Goal: Browse casually: Explore the website without a specific task or goal

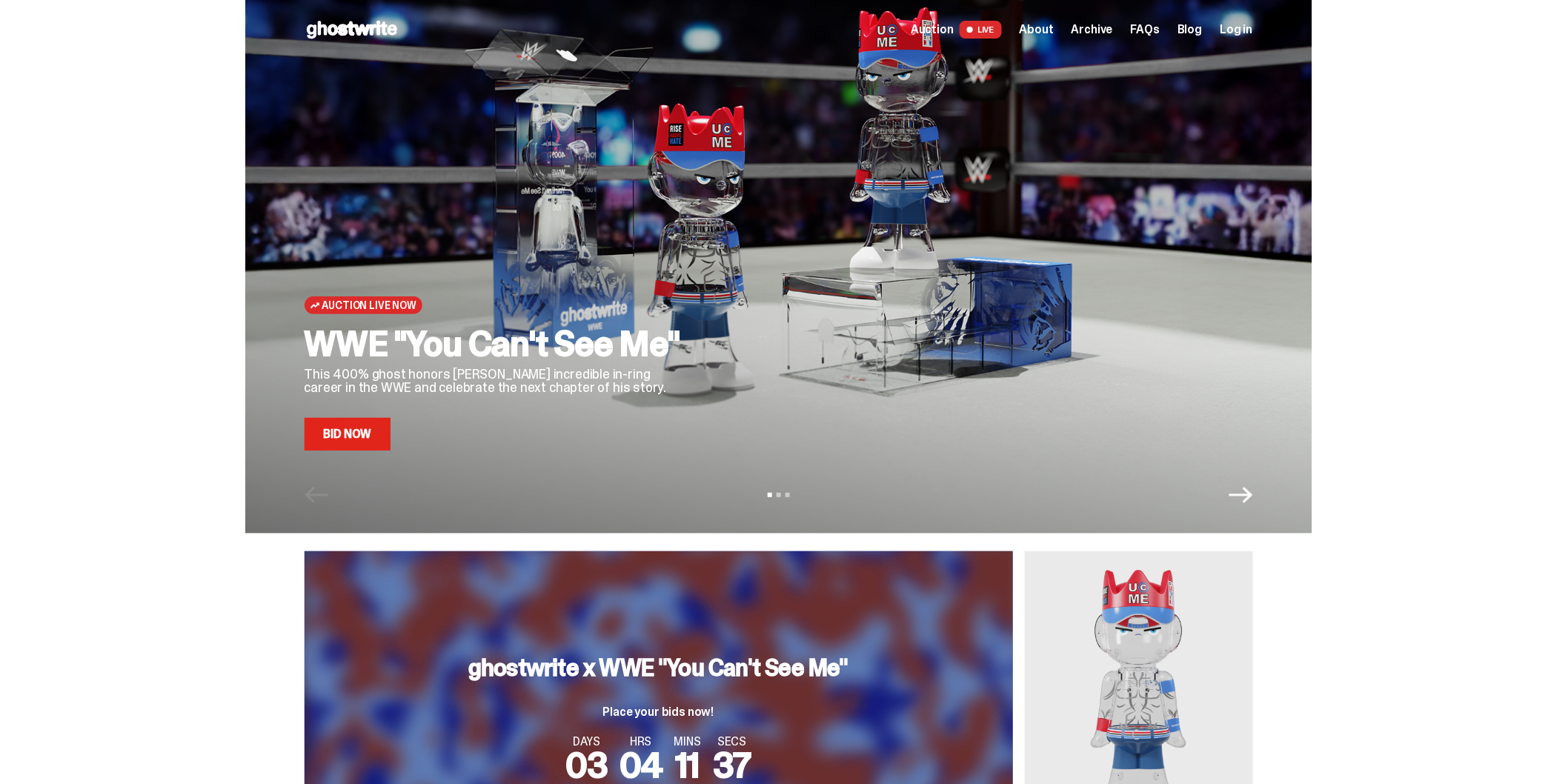
click at [364, 441] on link "Bid Now" at bounding box center [348, 434] width 87 height 32
click at [1100, 35] on span "Archive" at bounding box center [1092, 30] width 42 height 12
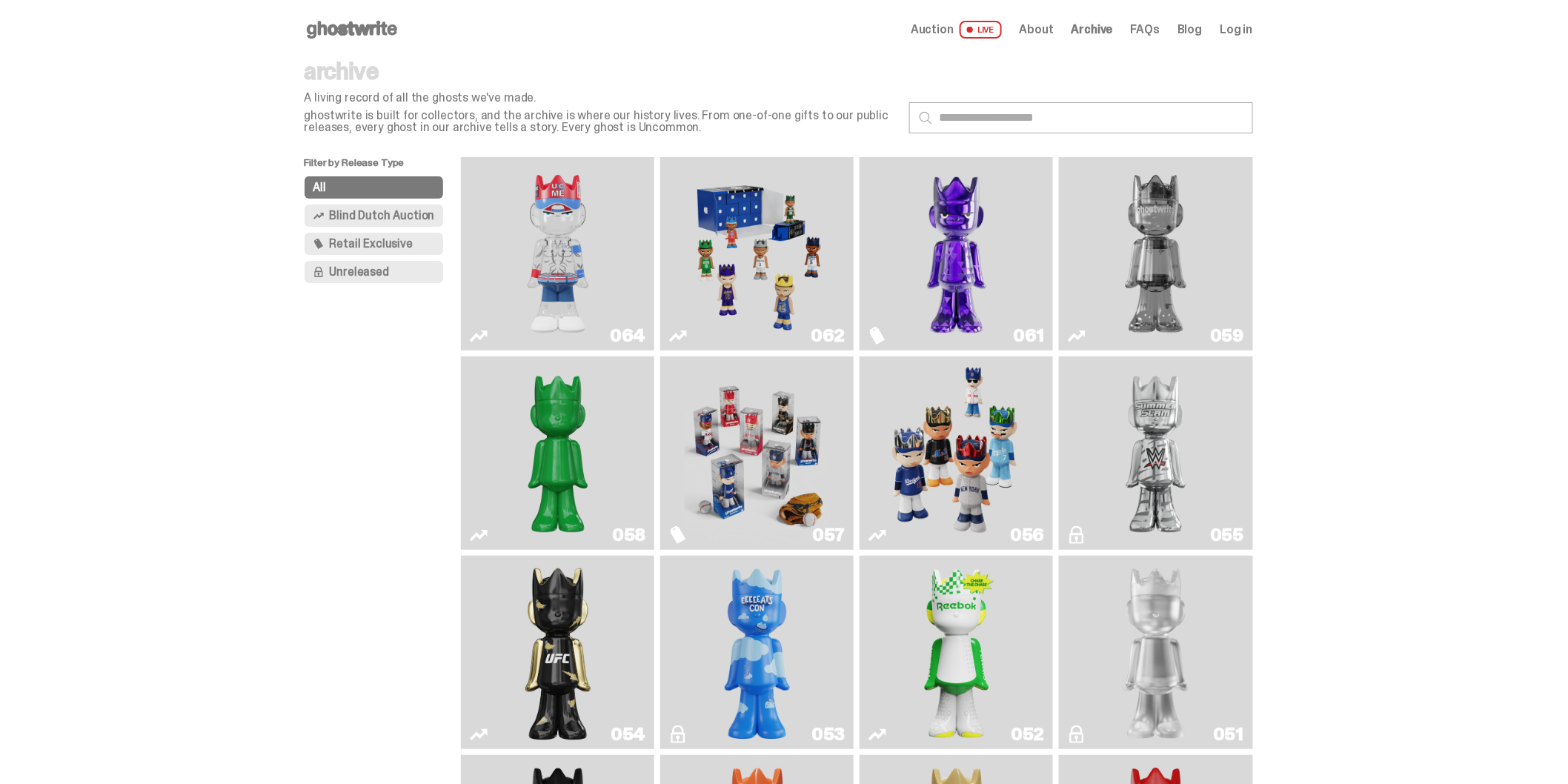
click at [925, 261] on img "Fantasy" at bounding box center [956, 253] width 145 height 181
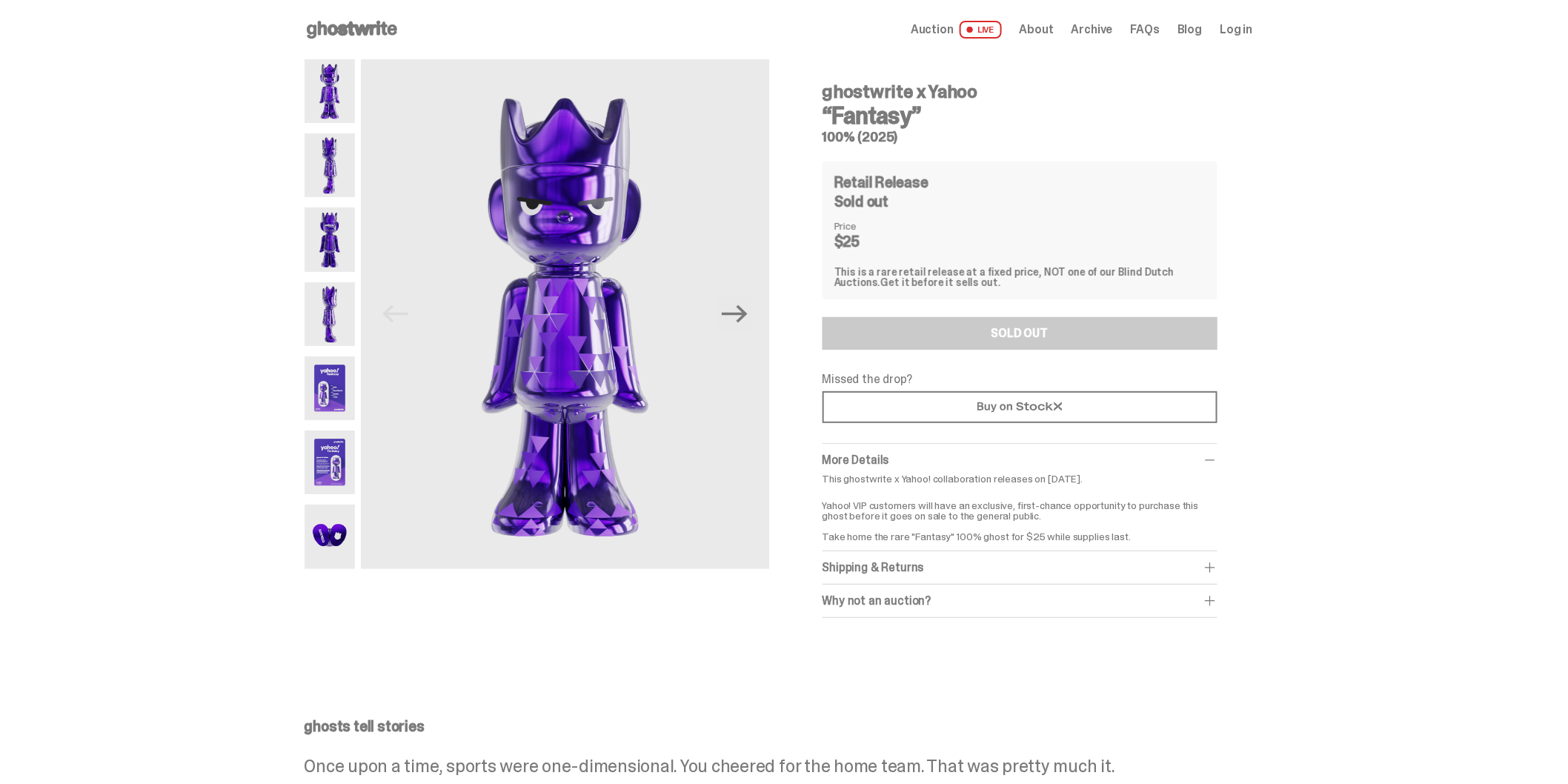
click at [1389, 387] on div "ghostwrite x Yahoo “Fantasy” 100% (2025) Previous Next ghostwrite x Yahoo “Fant…" at bounding box center [778, 353] width 1557 height 589
click at [368, 33] on use at bounding box center [352, 29] width 91 height 18
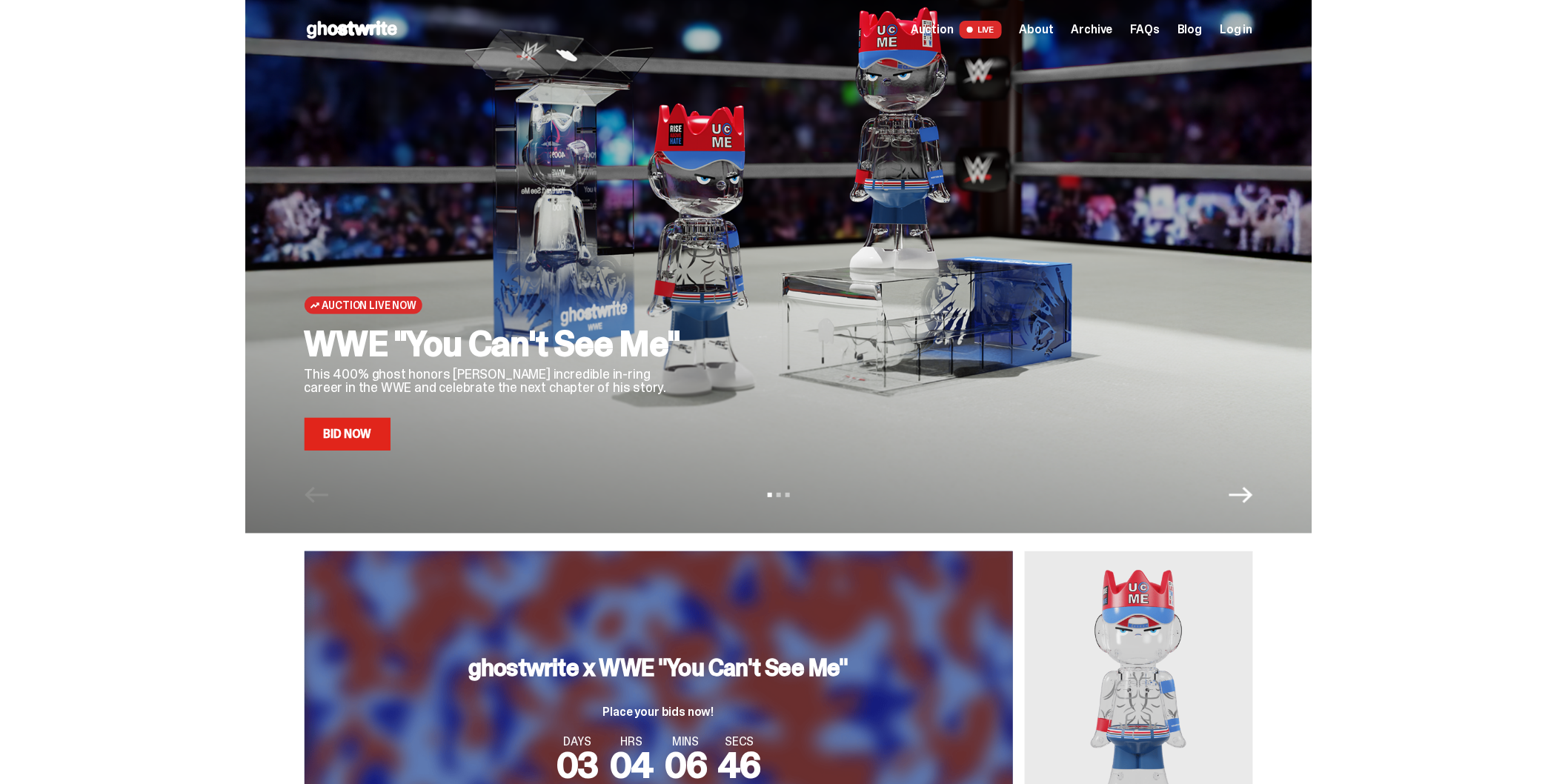
click at [1242, 506] on icon "Next" at bounding box center [1242, 496] width 24 height 24
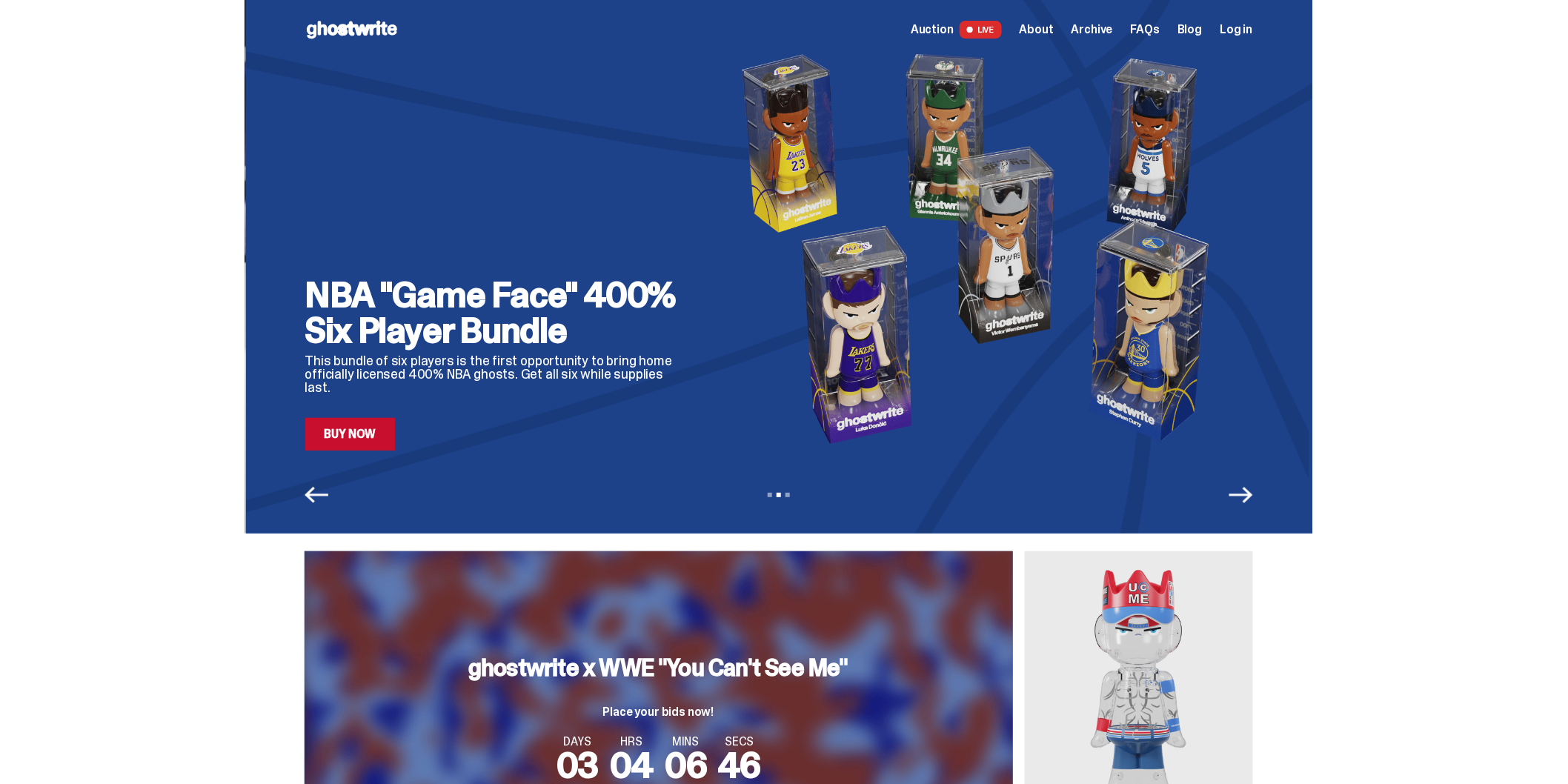
click at [1246, 499] on icon "Next" at bounding box center [1242, 496] width 24 height 24
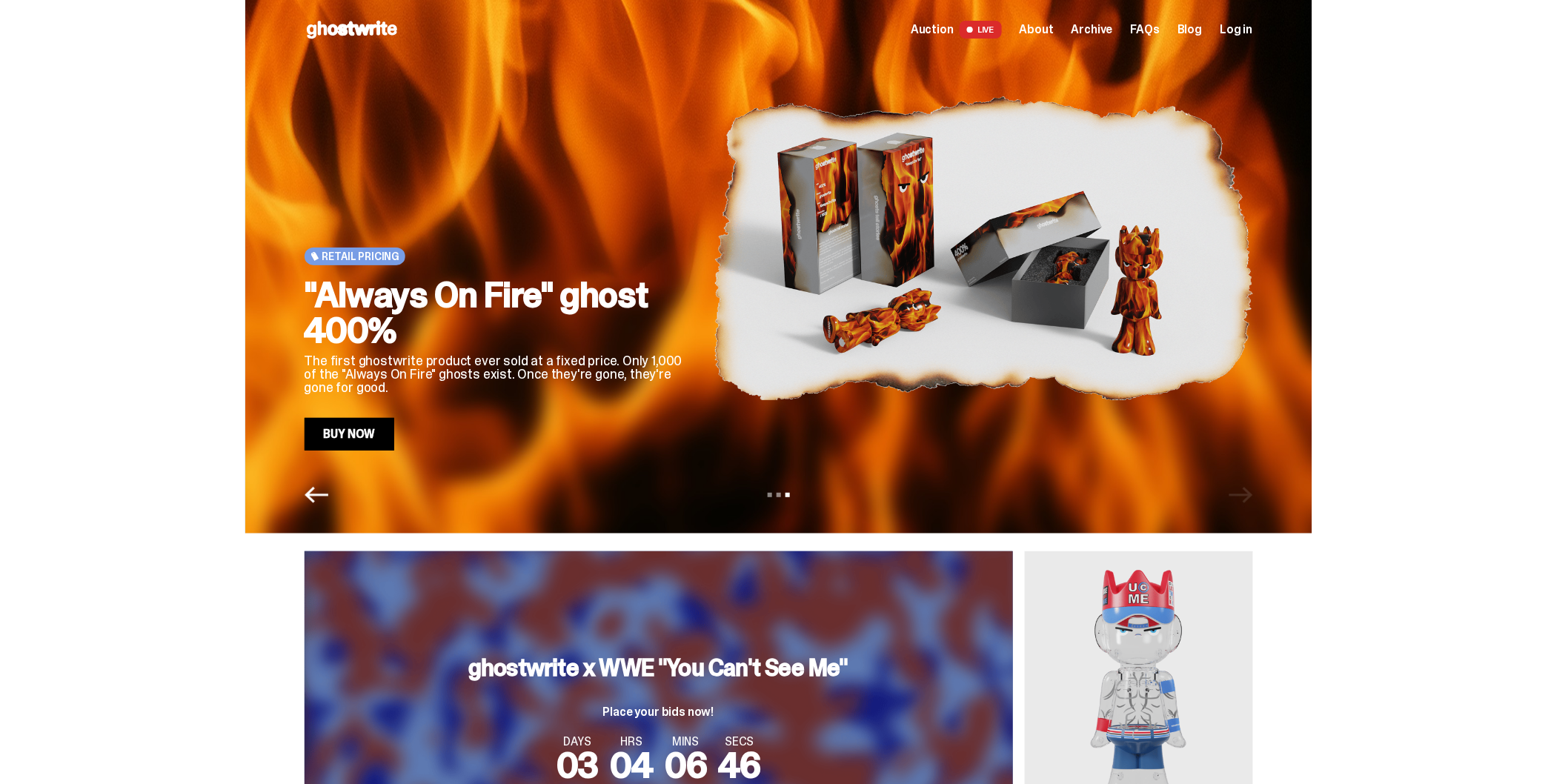
click at [1249, 499] on div "View slide 1 View slide 2 View slide 3" at bounding box center [778, 496] width 1067 height 24
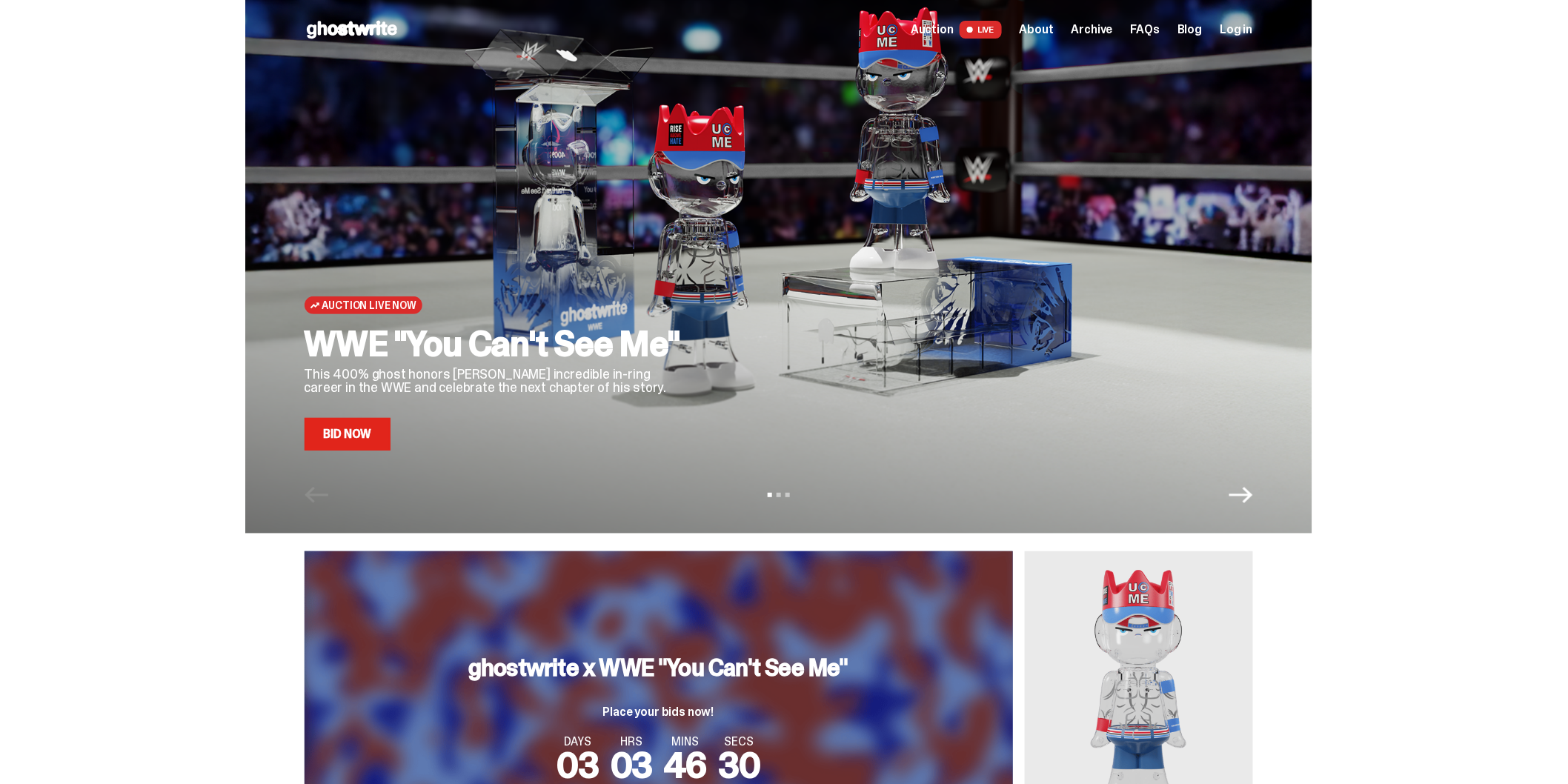
click at [1246, 501] on icon "Next" at bounding box center [1242, 496] width 24 height 24
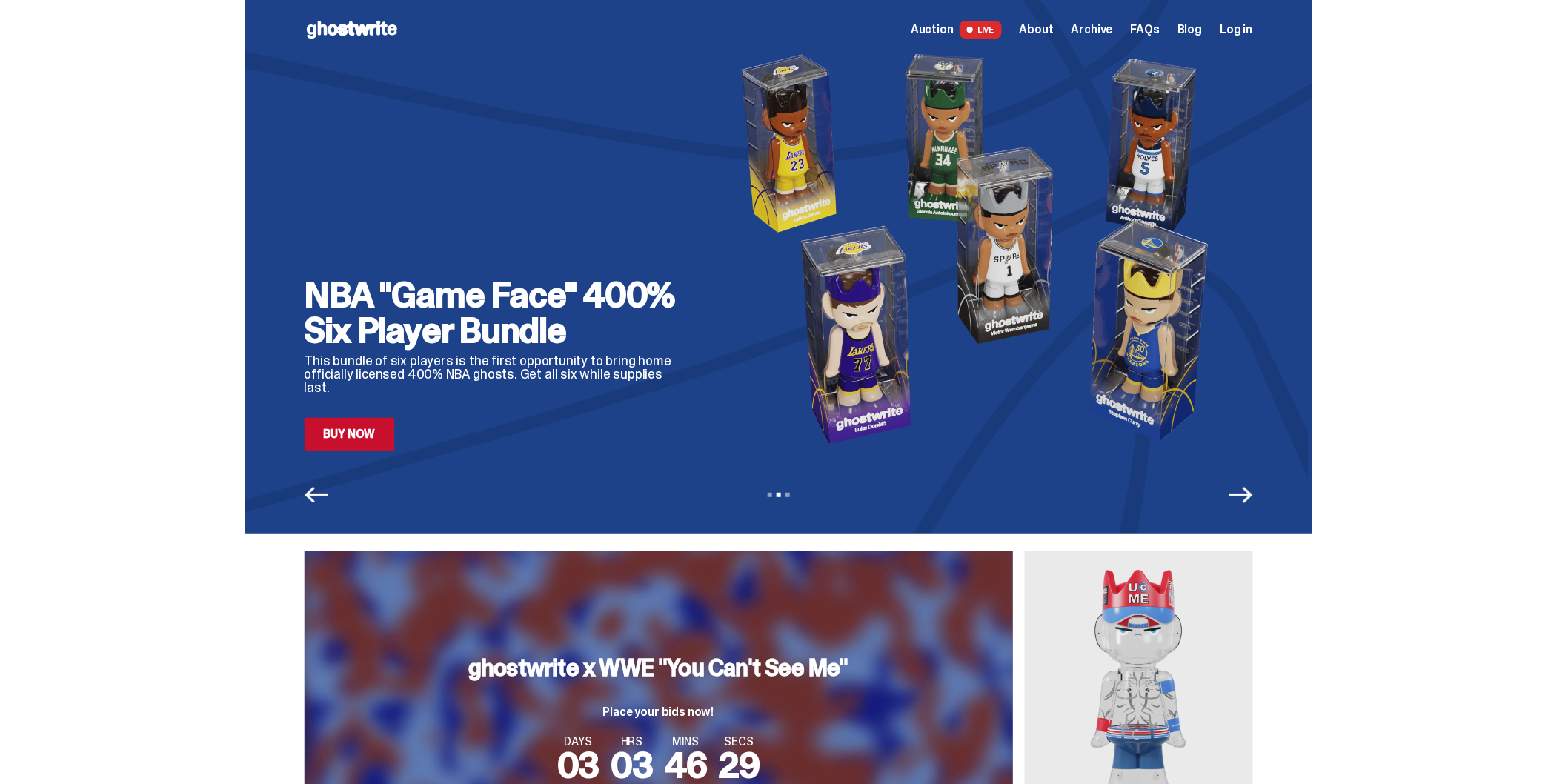
click at [1246, 501] on icon "Next" at bounding box center [1242, 496] width 24 height 24
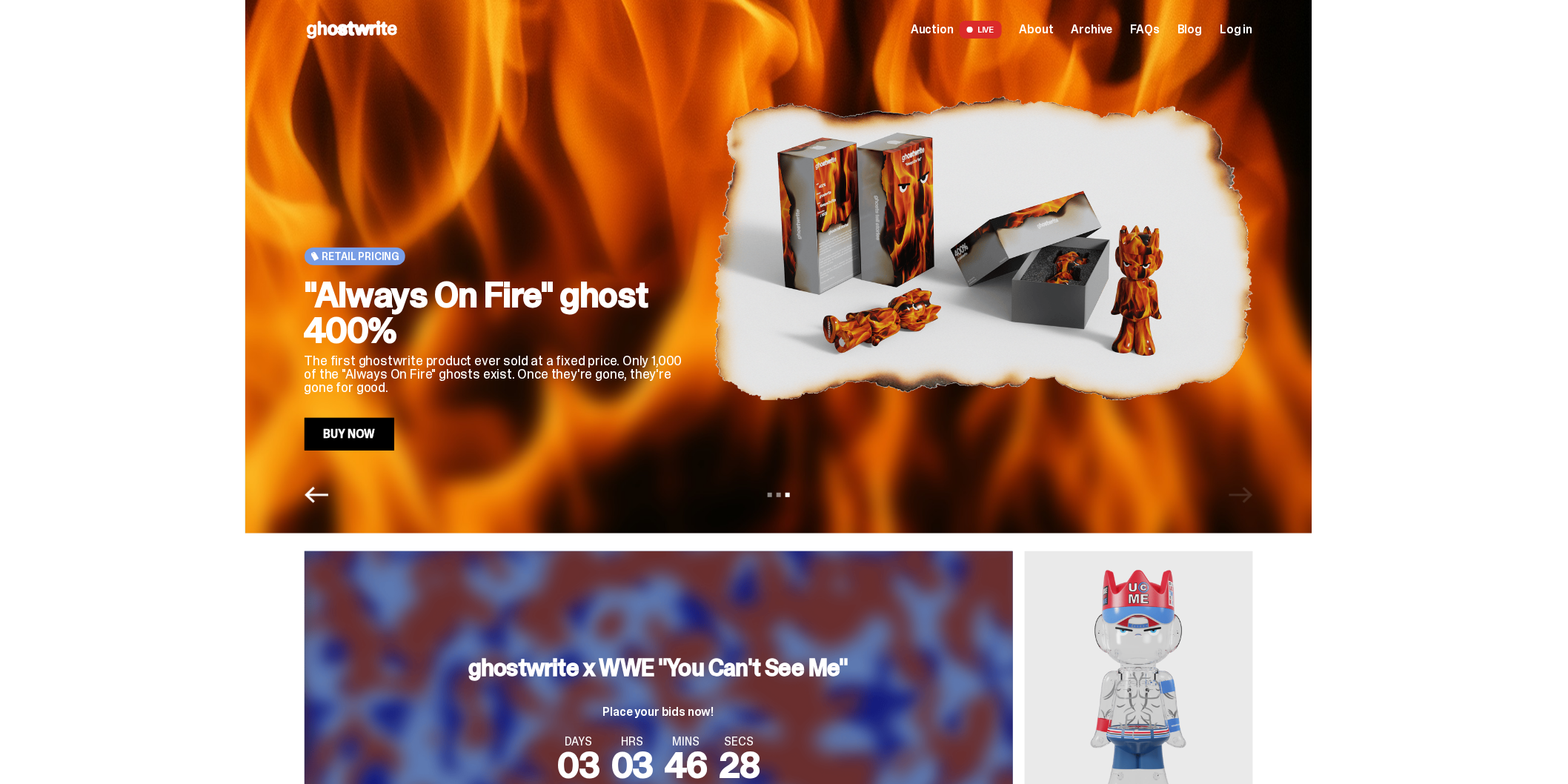
click at [1246, 500] on div "View slide 1 View slide 2 View slide 3" at bounding box center [778, 496] width 1067 height 24
click at [328, 492] on icon "Previous" at bounding box center [316, 496] width 24 height 24
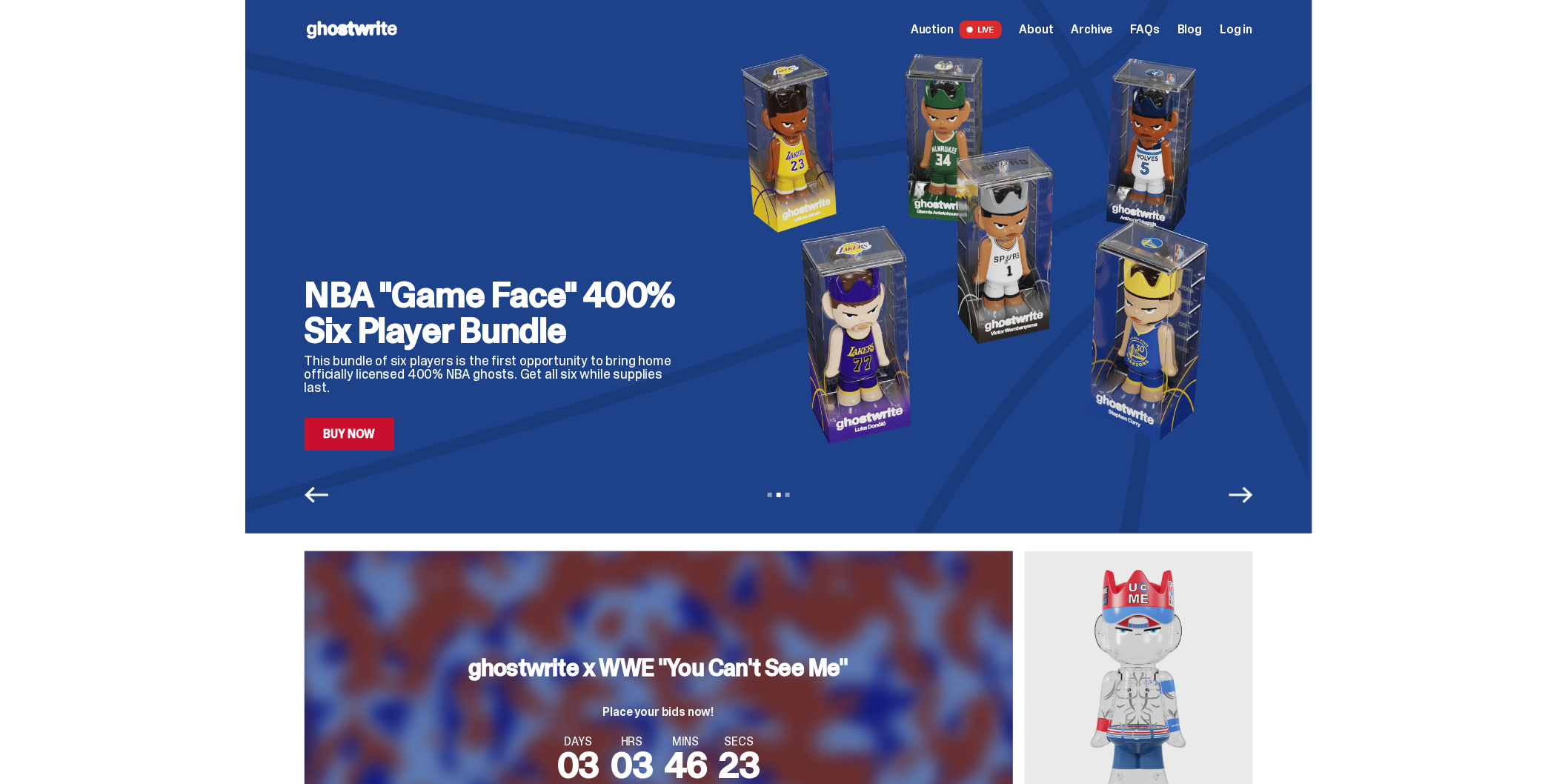
click at [328, 492] on icon "Previous" at bounding box center [316, 496] width 24 height 24
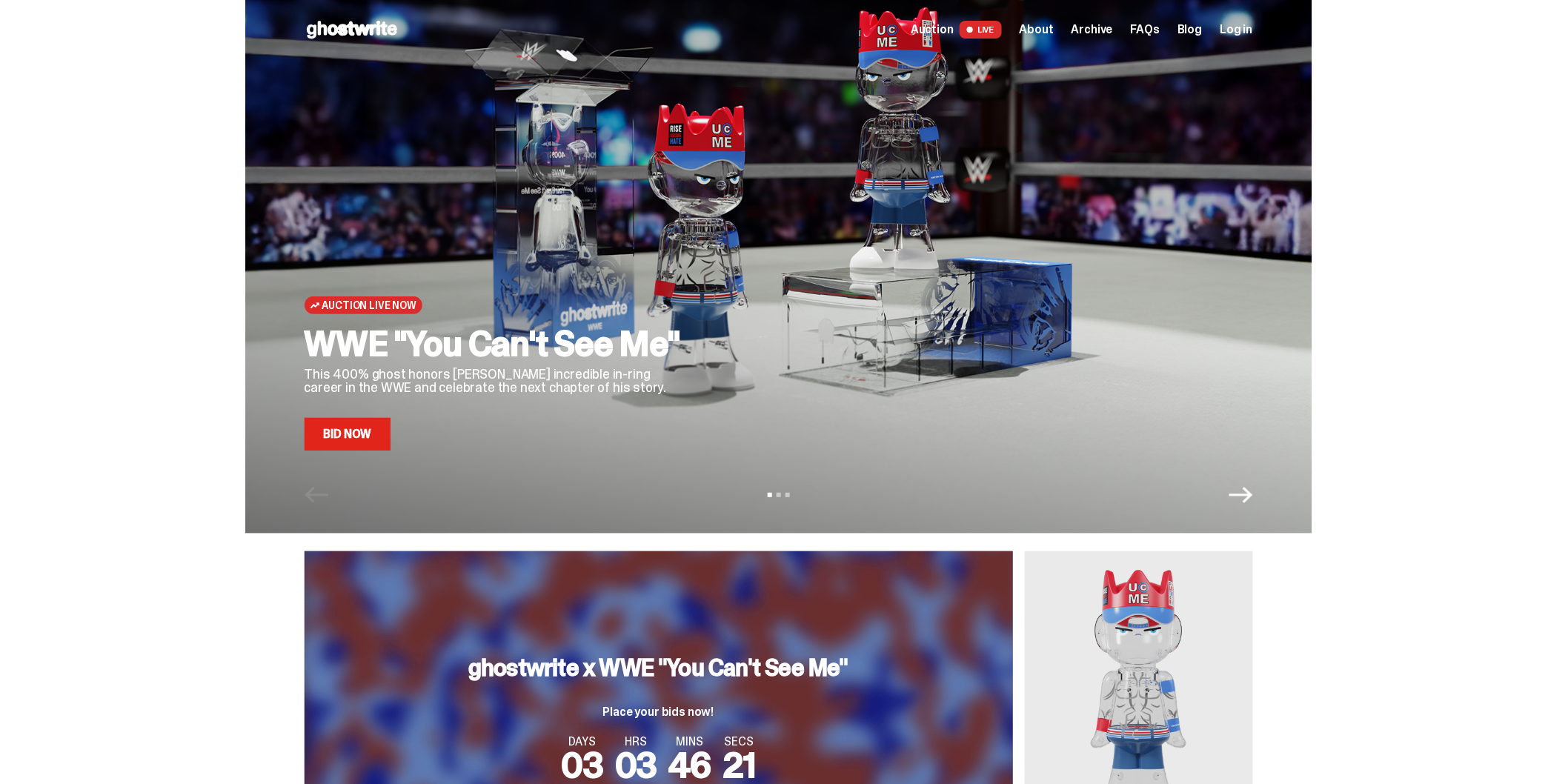
click at [331, 492] on div "View slide 1 View slide 2 View slide 3" at bounding box center [778, 496] width 1067 height 24
